Goal: Information Seeking & Learning: Learn about a topic

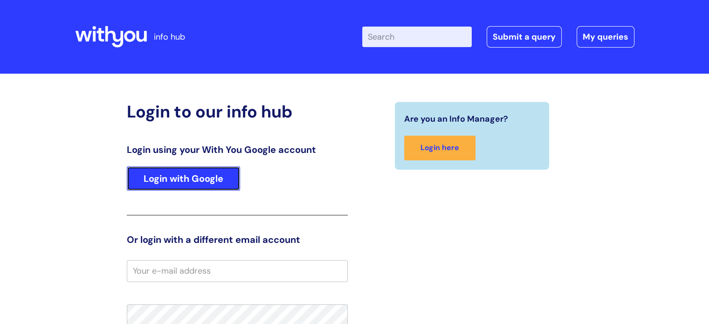
click at [190, 187] on link "Login with Google" at bounding box center [183, 178] width 113 height 24
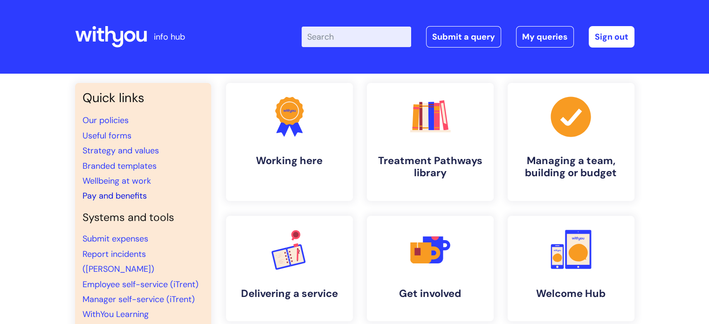
click at [120, 192] on link "Pay and benefits" at bounding box center [115, 195] width 64 height 11
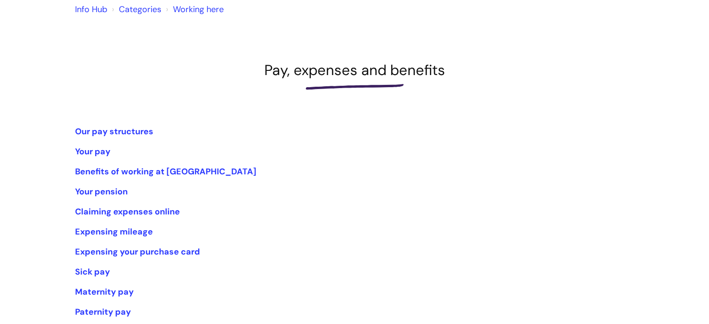
scroll to position [83, 0]
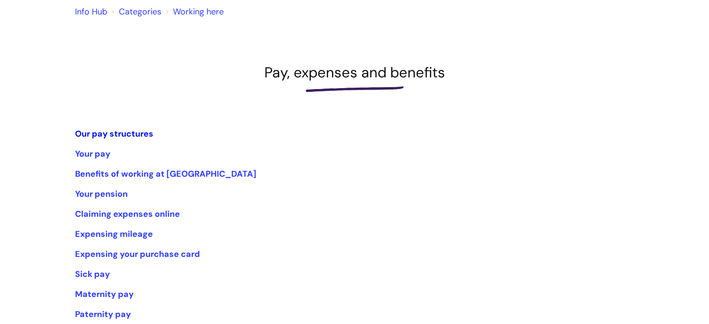
click at [106, 130] on link "Our pay structures" at bounding box center [114, 133] width 78 height 11
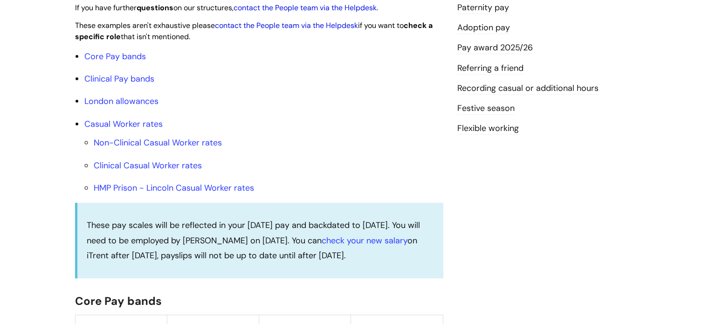
scroll to position [293, 0]
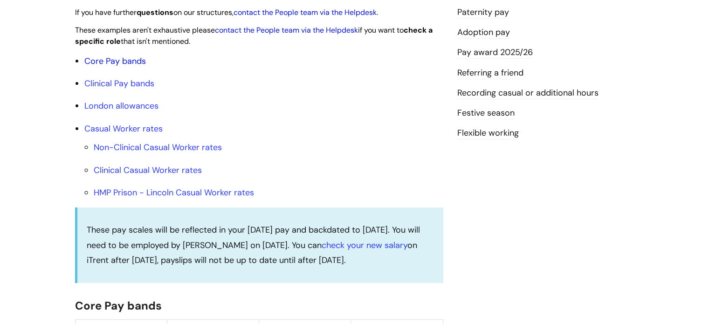
click at [111, 67] on link "Core Pay bands" at bounding box center [115, 60] width 62 height 11
click at [112, 67] on link "Core Pay bands" at bounding box center [115, 60] width 62 height 11
